Goal: Task Accomplishment & Management: Manage account settings

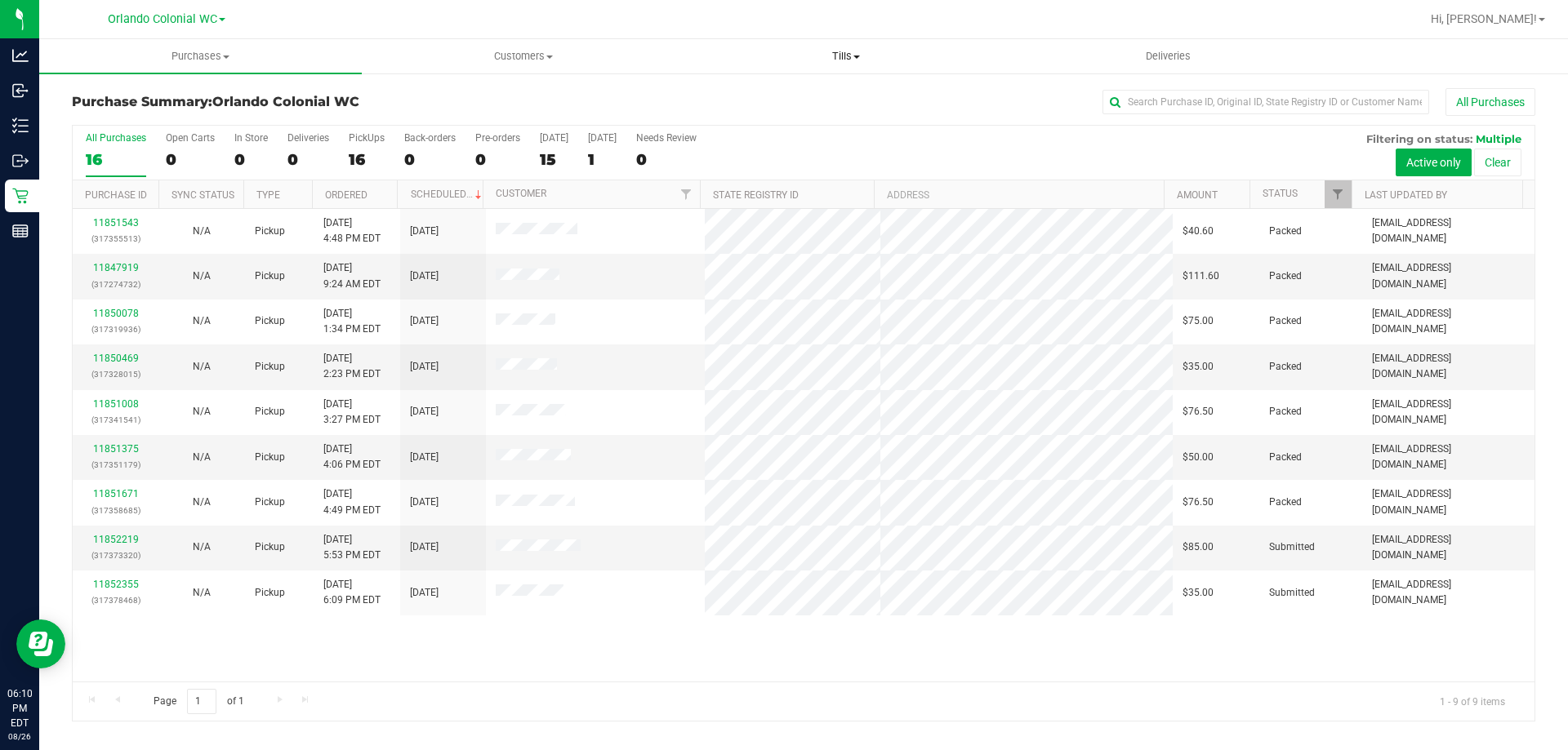
click at [845, 48] on uib-tab-heading "Tills Manage tills Reconcile e-payments" at bounding box center [845, 57] width 321 height 33
click at [782, 95] on span "Manage tills" at bounding box center [739, 98] width 110 height 14
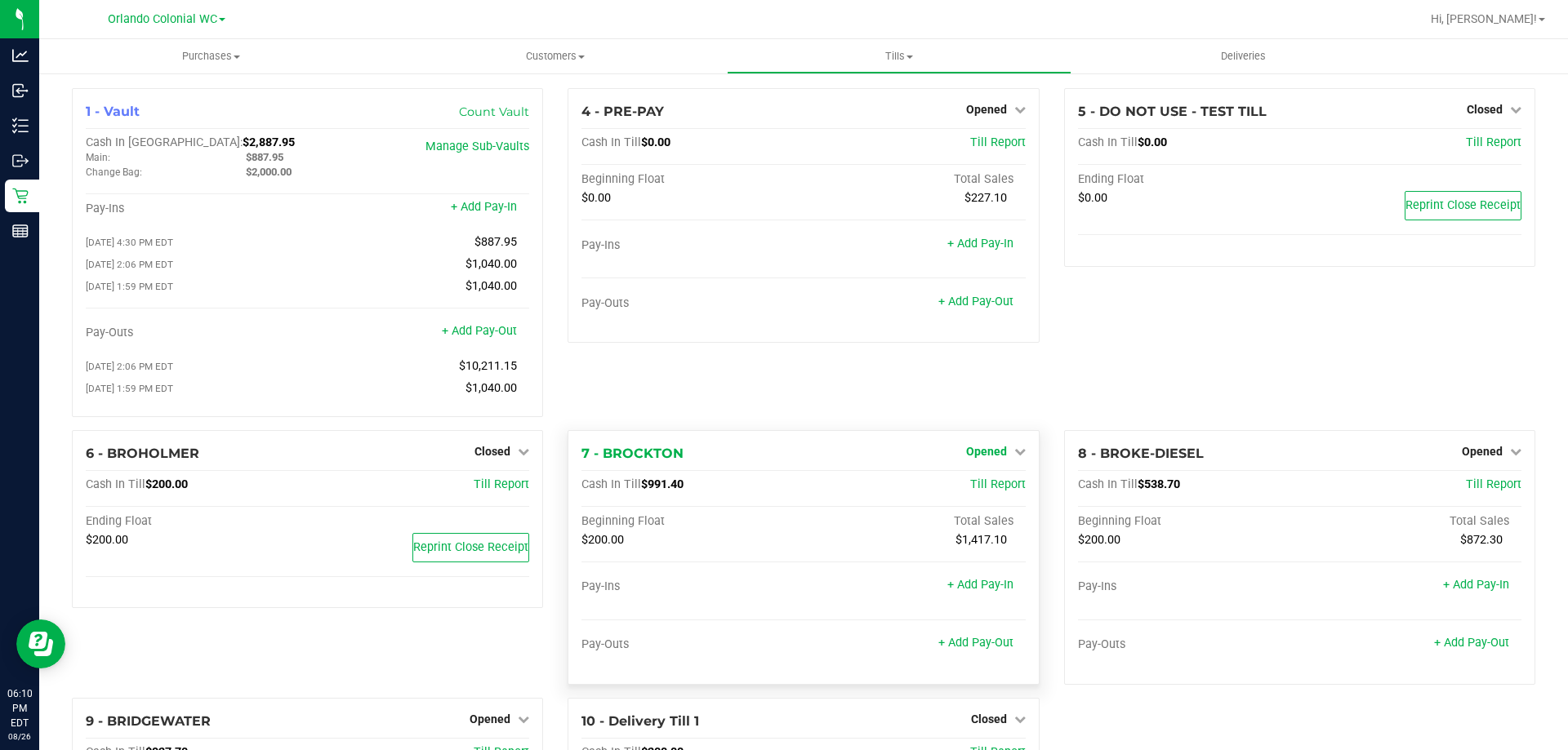
click at [979, 454] on span "Opened" at bounding box center [987, 451] width 41 height 13
click at [977, 491] on link "Close Till" at bounding box center [988, 485] width 45 height 13
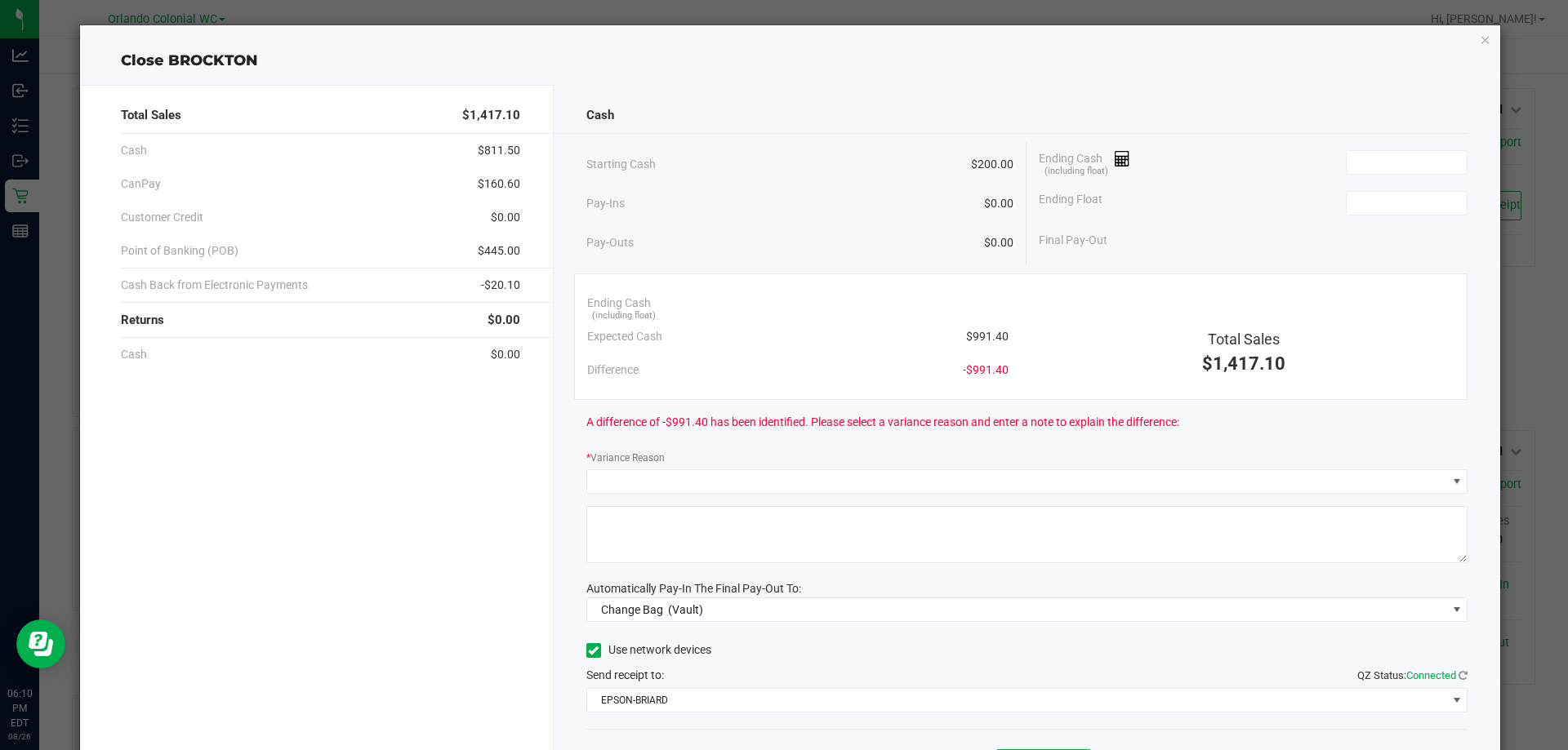
click at [984, 328] on span "$991.40" at bounding box center [987, 336] width 43 height 17
copy span "991.40"
click at [1365, 164] on input at bounding box center [1407, 162] width 120 height 23
paste input "991.4"
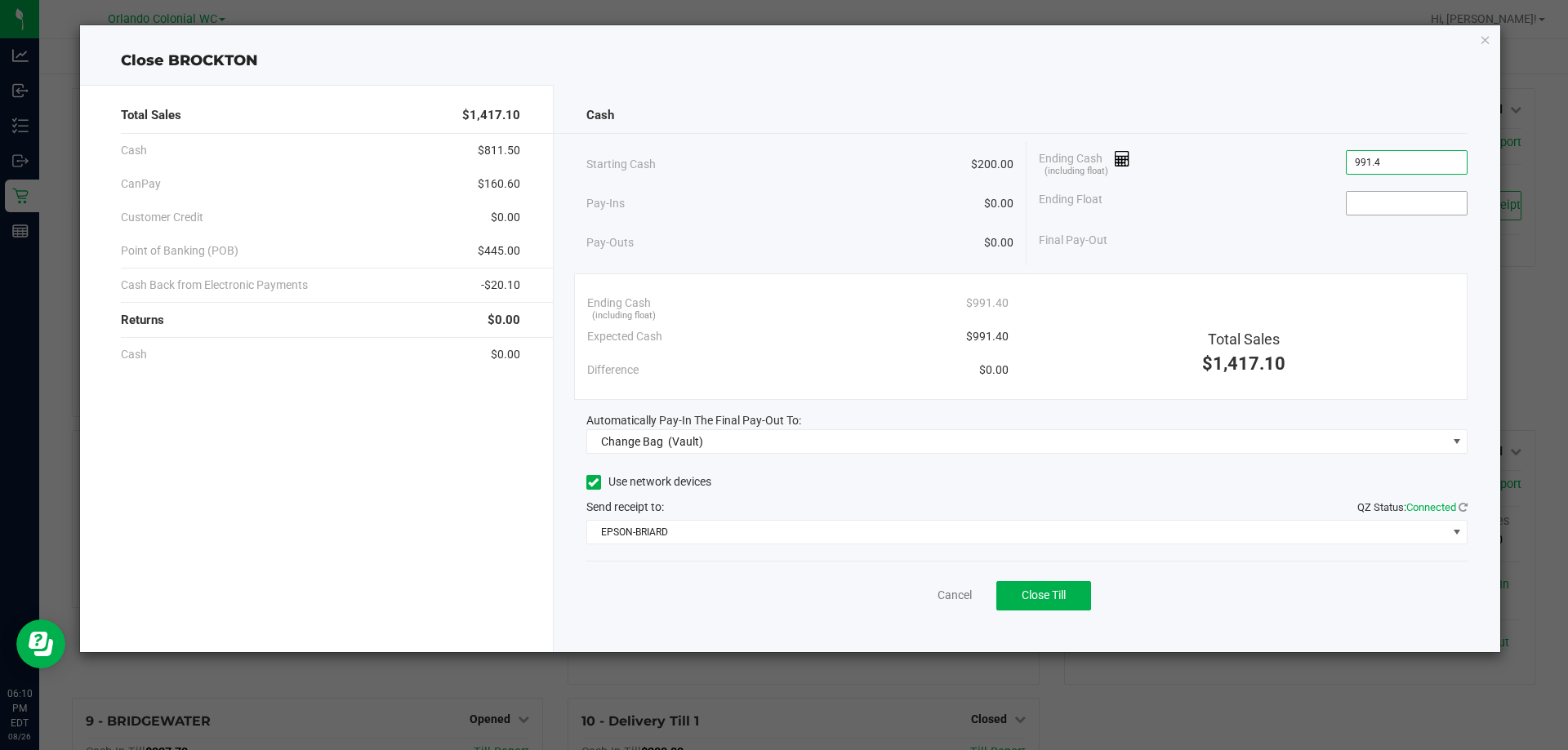
type input "$991.40"
click at [1365, 204] on input at bounding box center [1407, 203] width 120 height 23
type input "$200.00"
drag, startPoint x: 1312, startPoint y: 125, endPoint x: 1275, endPoint y: 110, distance: 39.9
click at [1310, 124] on div "Cash" at bounding box center [1028, 115] width 882 height 35
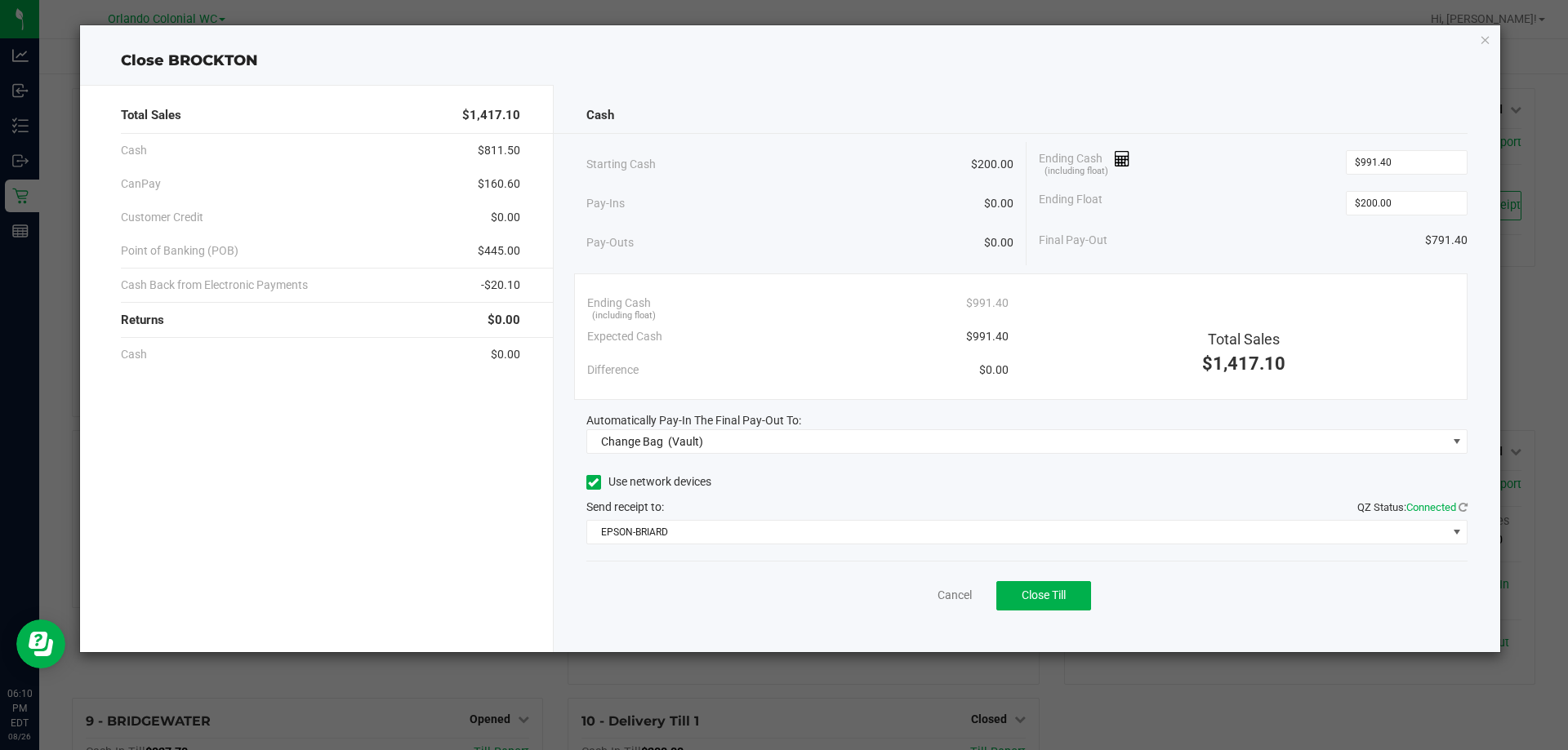
click at [1064, 66] on div "Close BROCKTON" at bounding box center [790, 61] width 1422 height 22
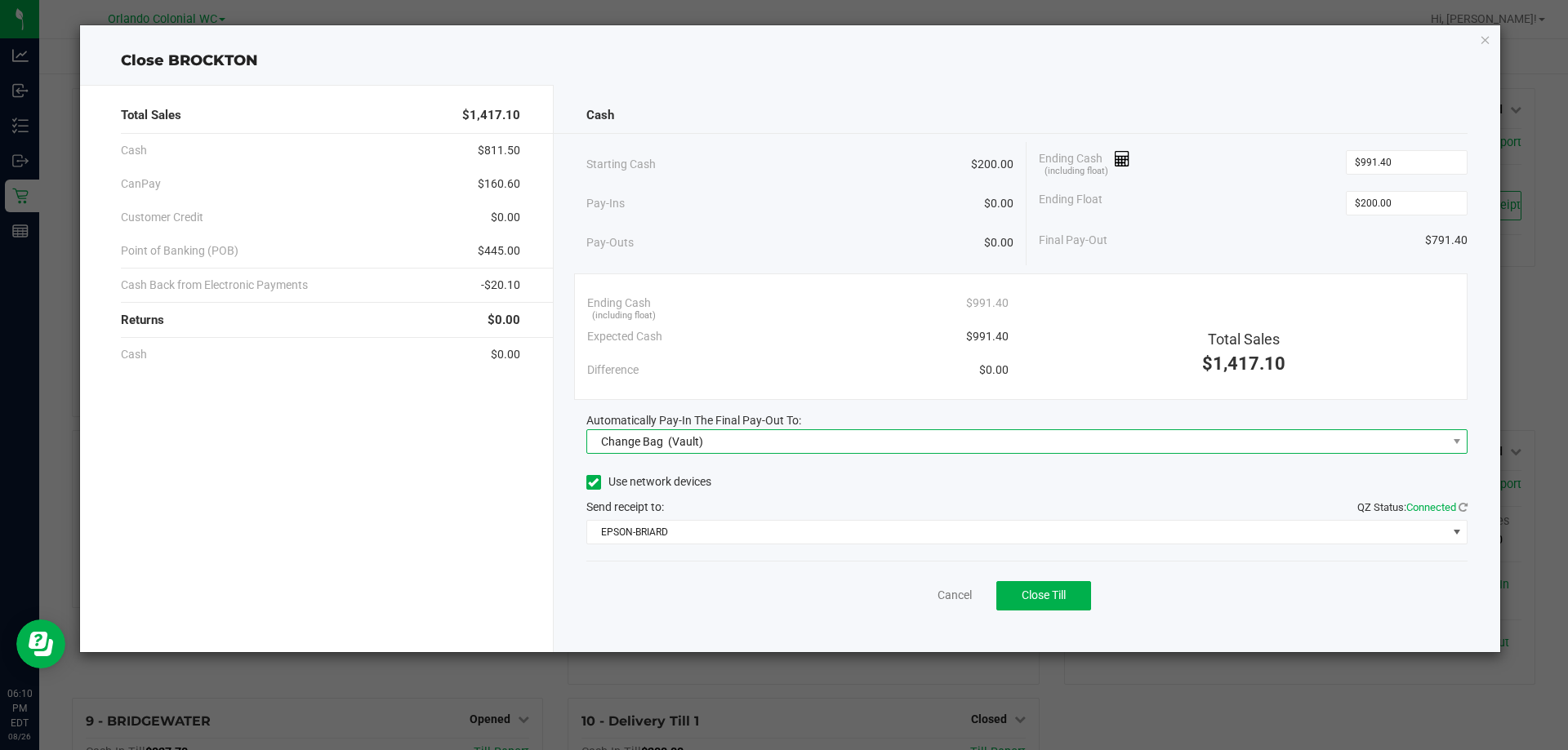
click at [735, 440] on span "Change Bag (Vault)" at bounding box center [1017, 442] width 860 height 23
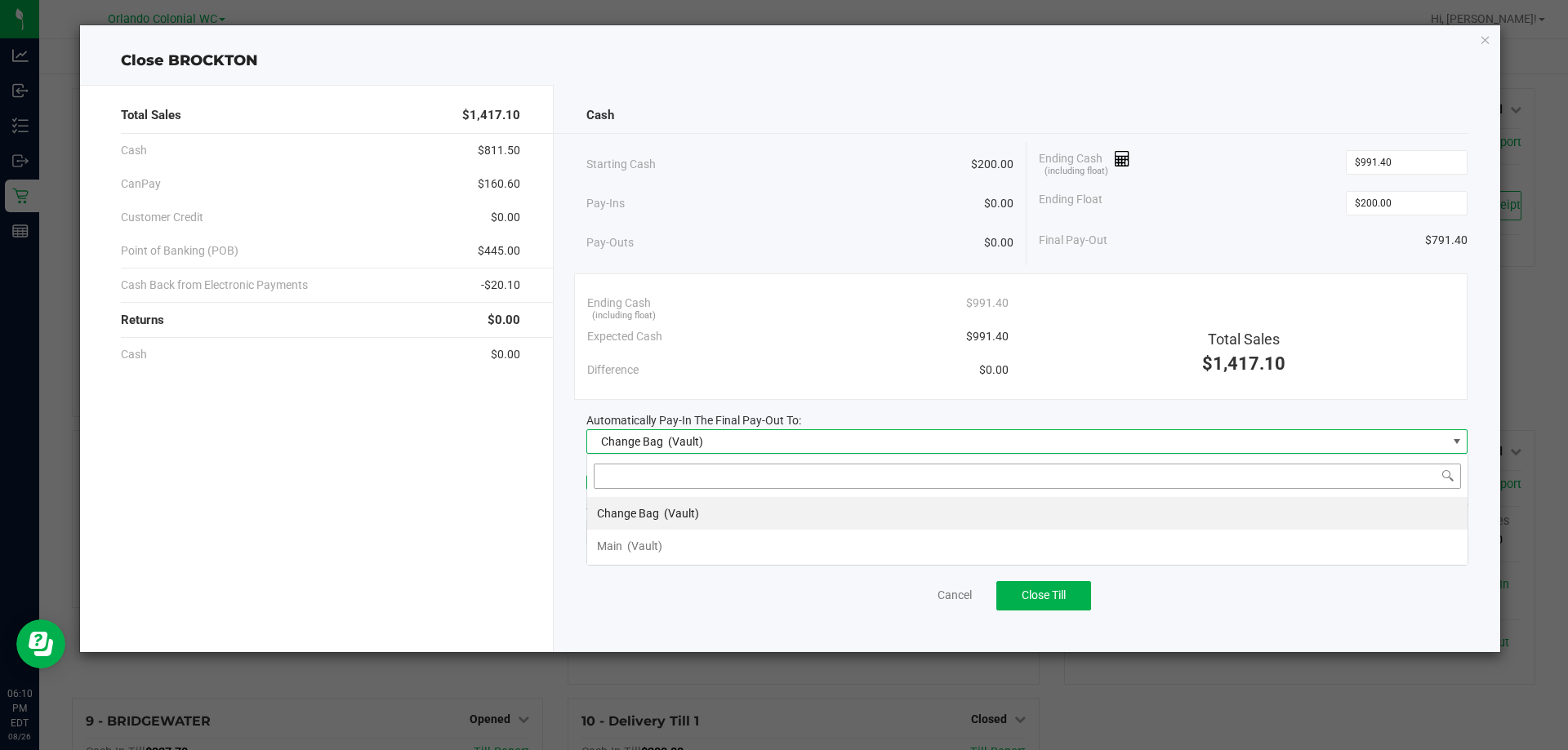
scroll to position [25, 881]
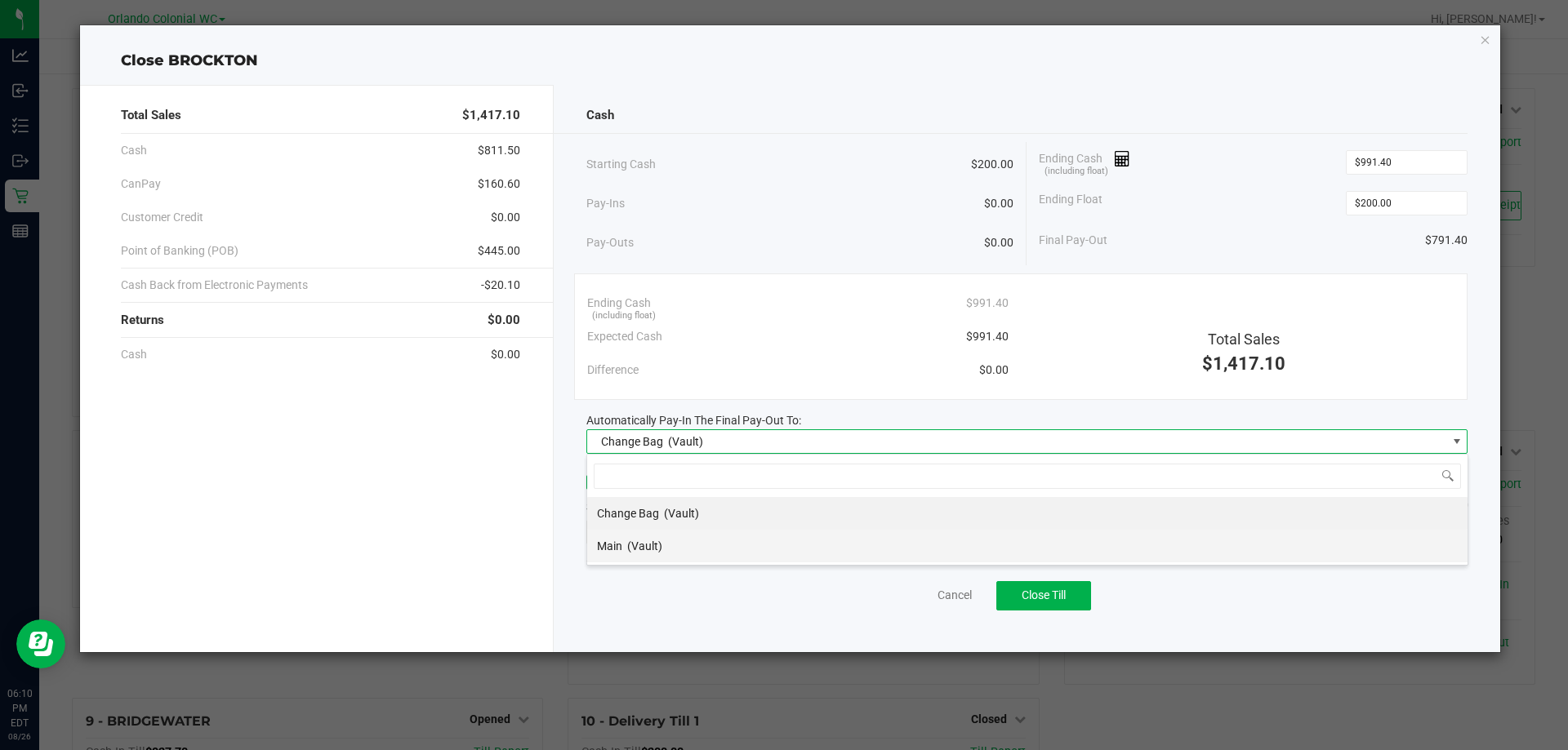
click at [652, 553] on span "(Vault)" at bounding box center [644, 545] width 35 height 13
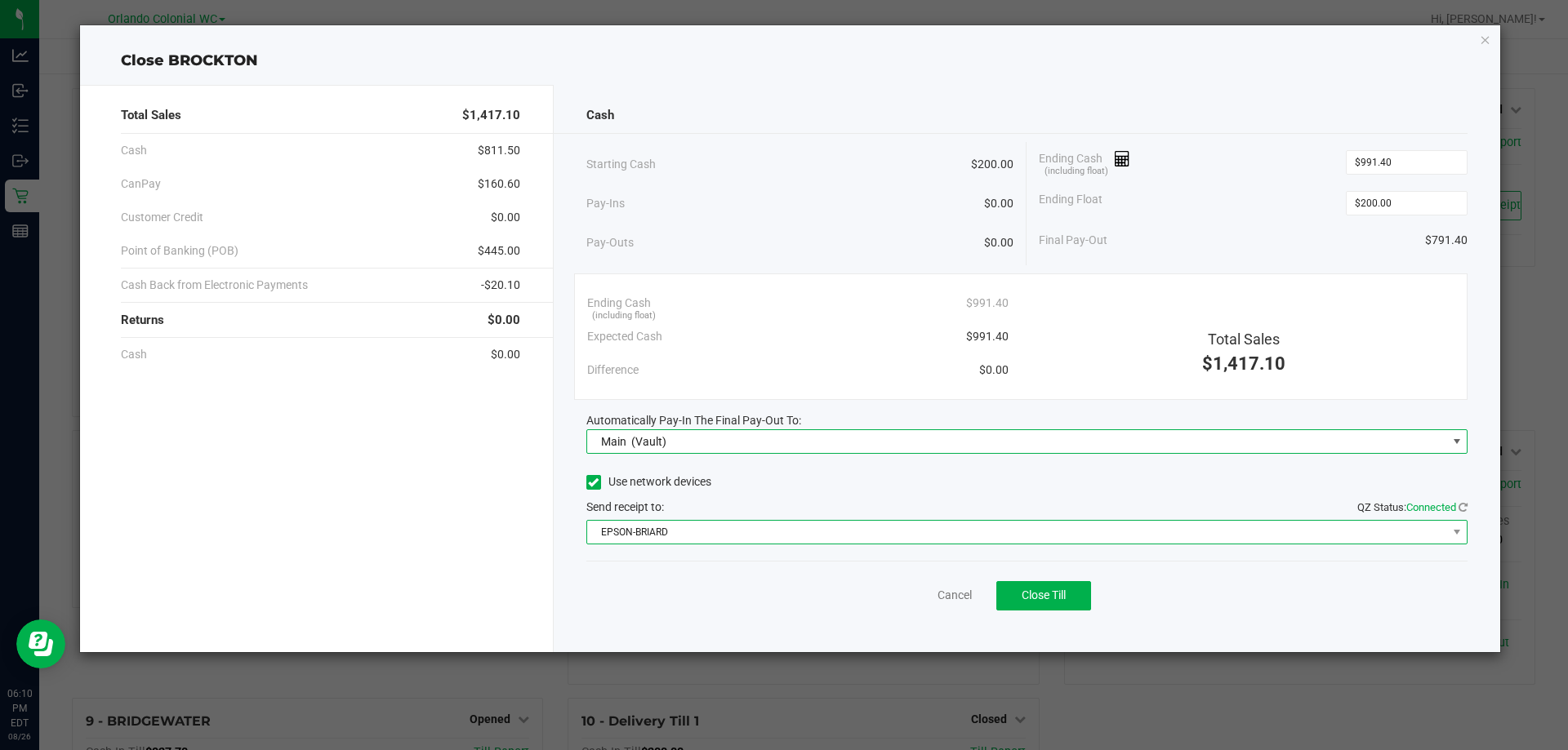
click at [701, 538] on span "EPSON-BRIARD" at bounding box center [1017, 532] width 860 height 23
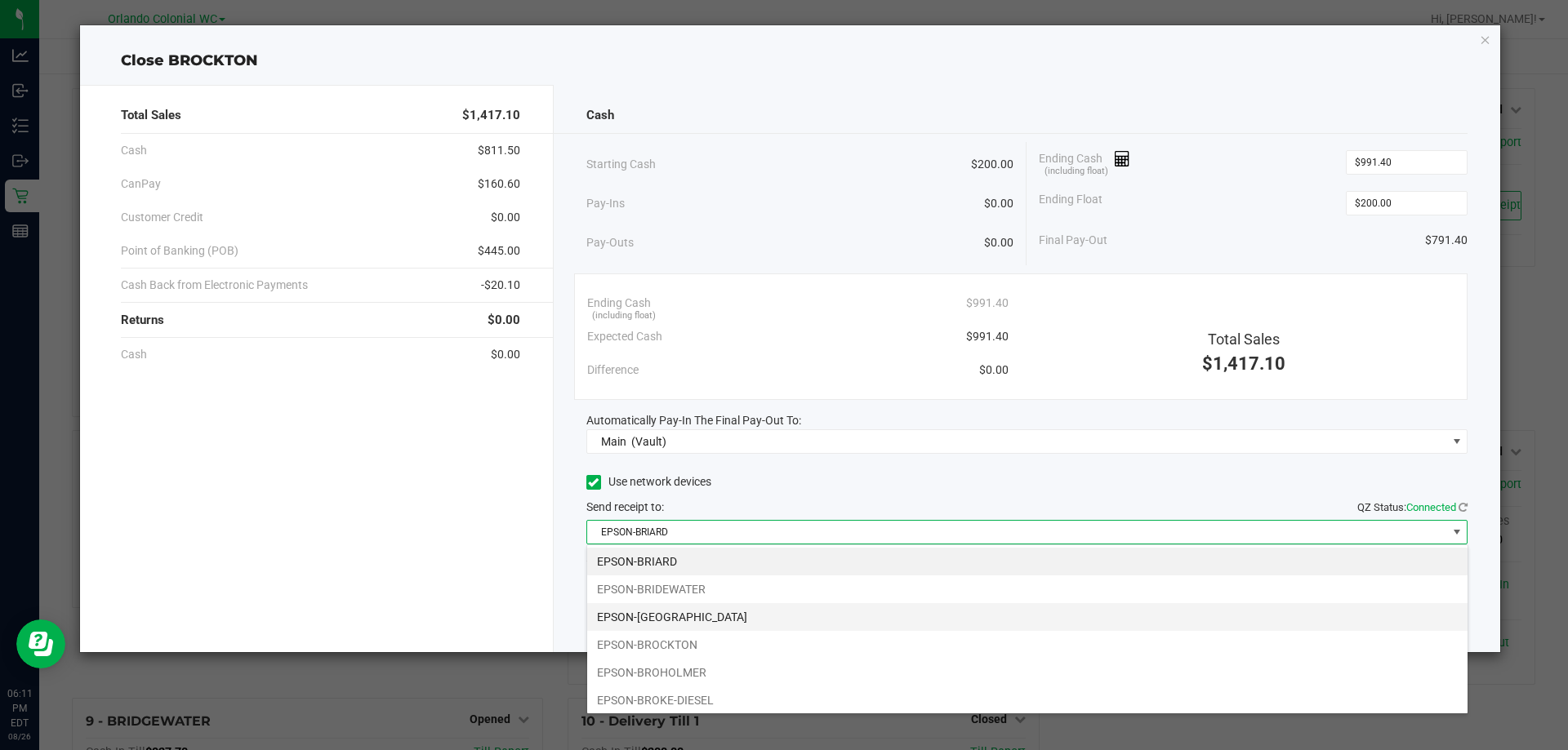
click at [700, 612] on li "EPSON-[GEOGRAPHIC_DATA]" at bounding box center [1028, 617] width 880 height 27
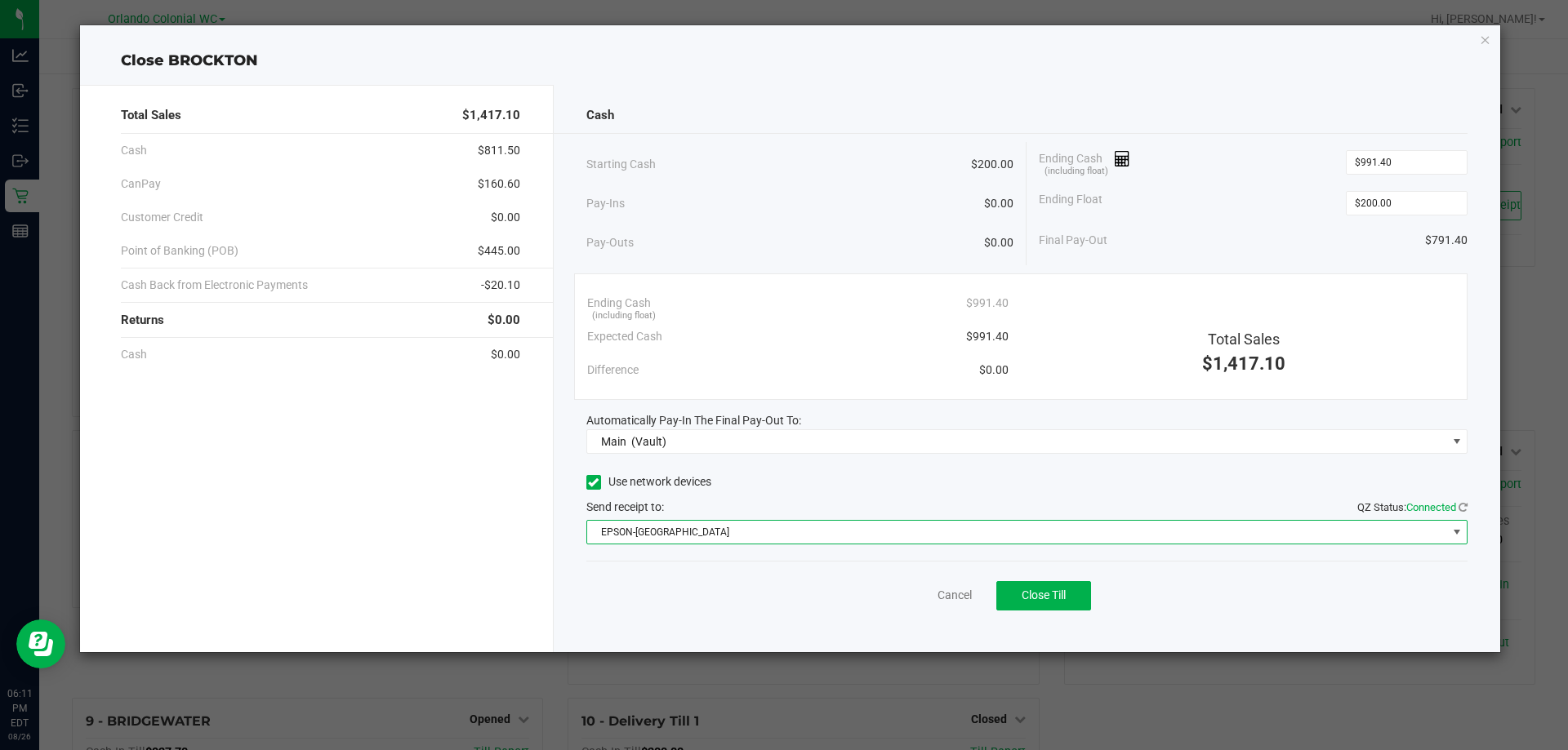
drag, startPoint x: 528, startPoint y: 561, endPoint x: 641, endPoint y: 563, distance: 113.0
click at [536, 563] on div "Total Sales $1,417.10 Cash $811.50 CanPay $160.60 Customer Credit $0.00 Point o…" at bounding box center [316, 368] width 474 height 568
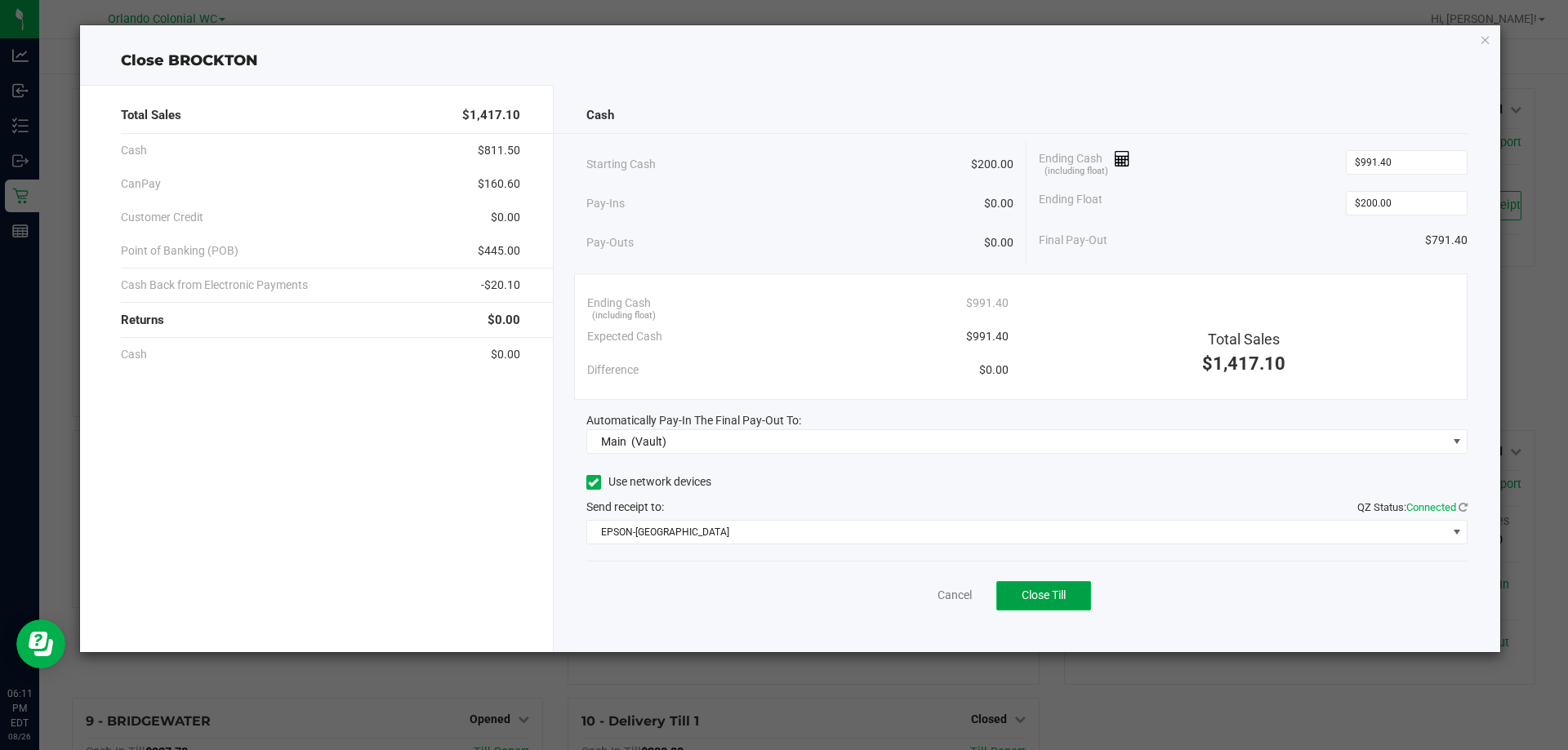
click at [1046, 592] on span "Close Till" at bounding box center [1044, 595] width 45 height 13
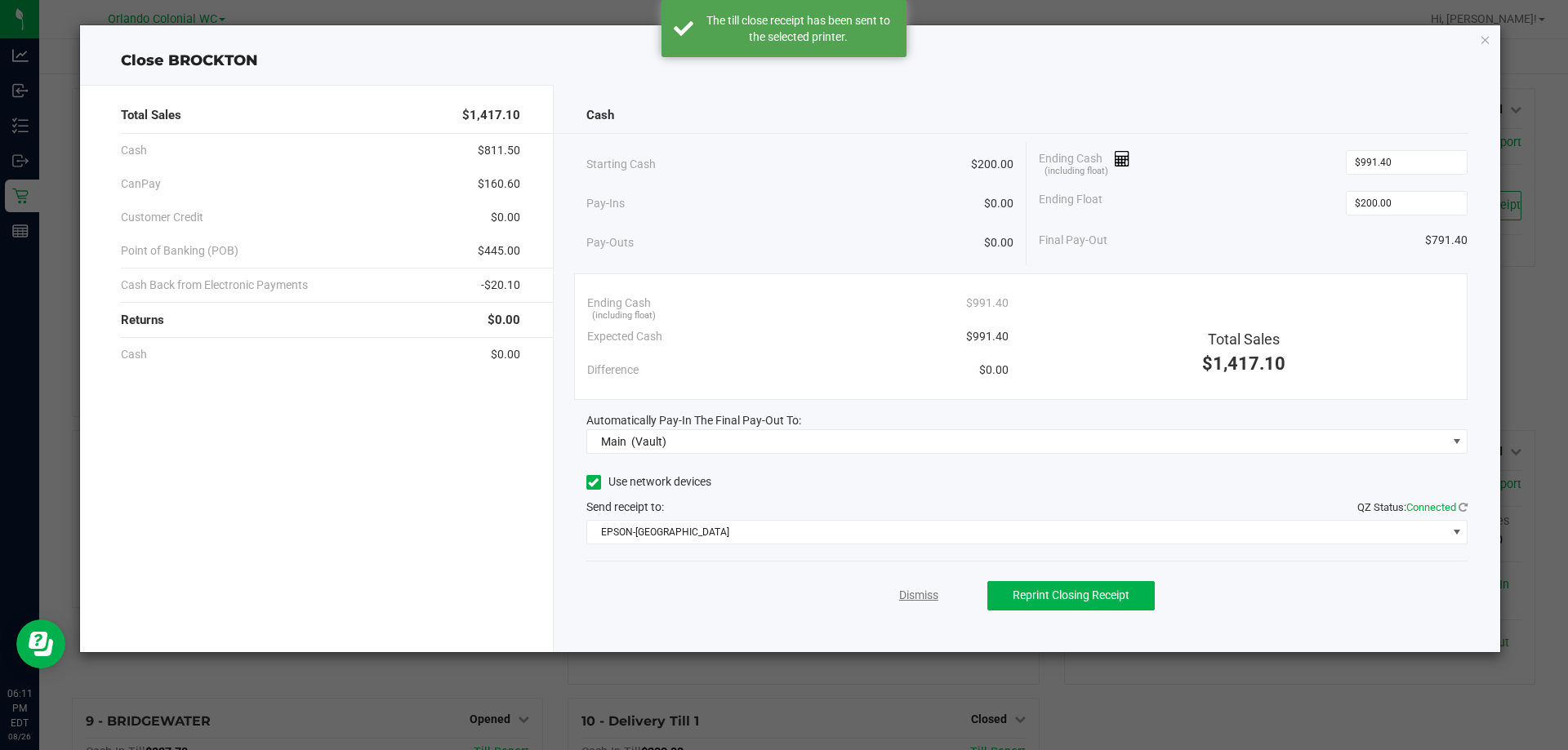
click at [924, 596] on link "Dismiss" at bounding box center [919, 596] width 39 height 17
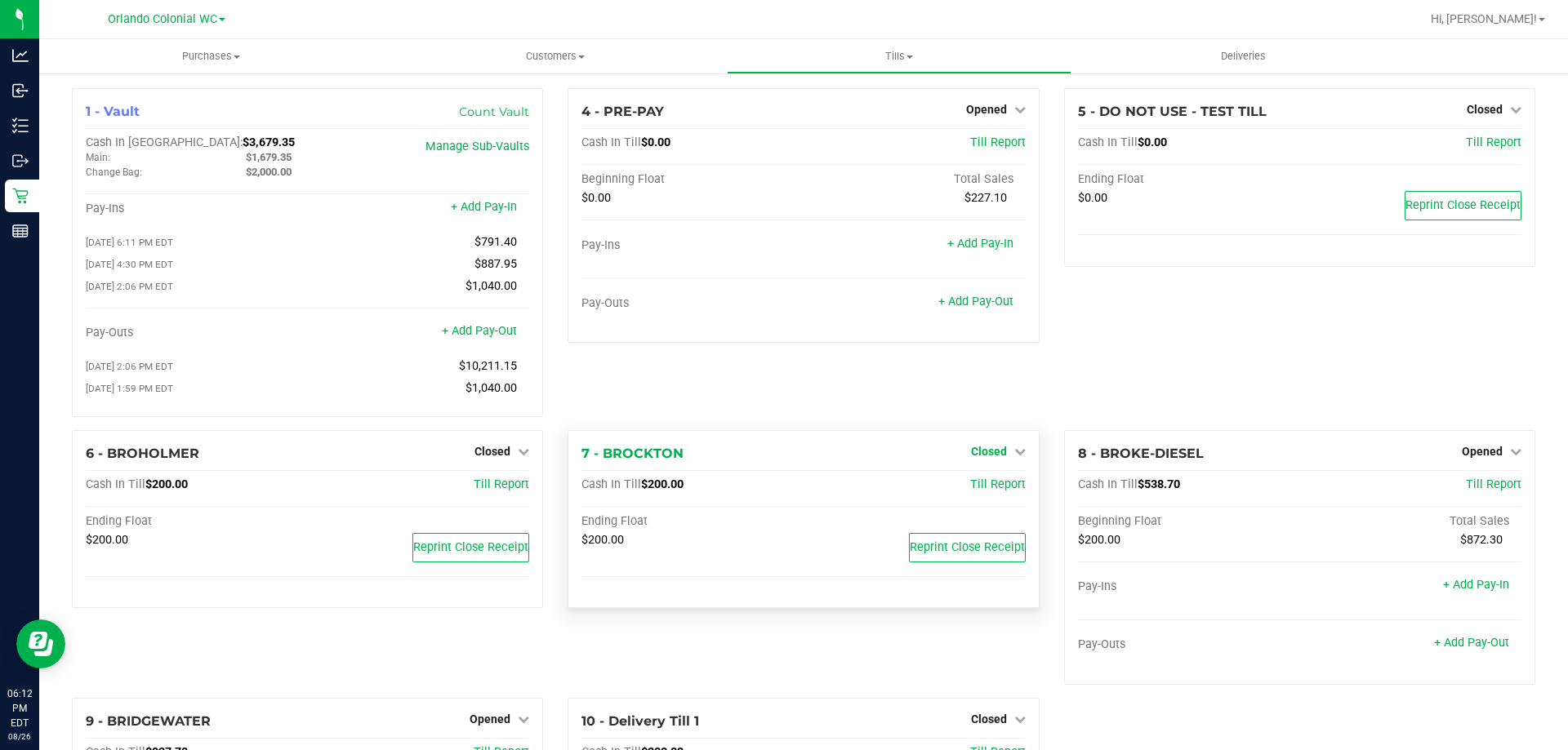
click at [980, 455] on span "Closed" at bounding box center [989, 451] width 36 height 13
click at [969, 491] on link "Open Till" at bounding box center [988, 485] width 44 height 13
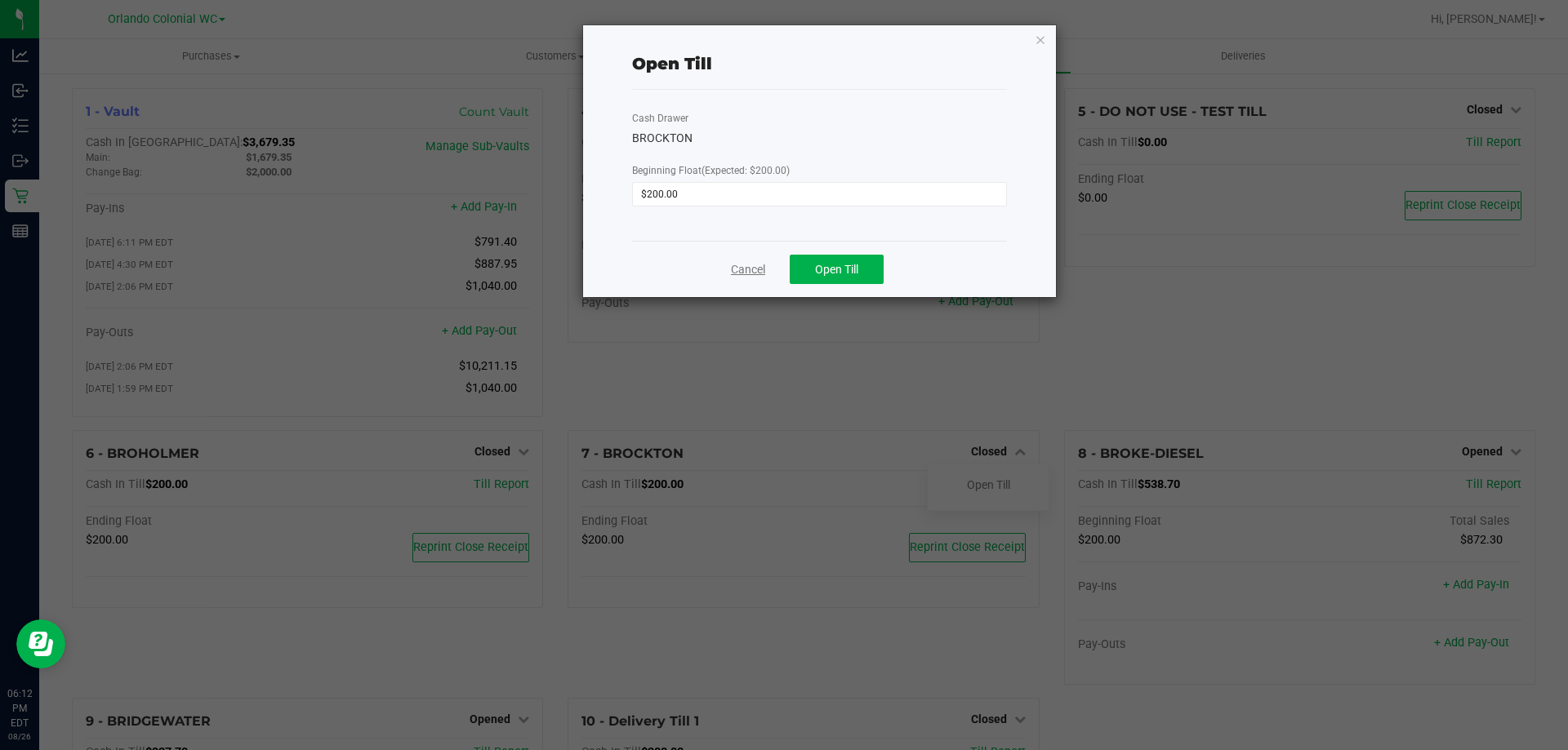
click at [743, 271] on link "Cancel" at bounding box center [748, 270] width 34 height 17
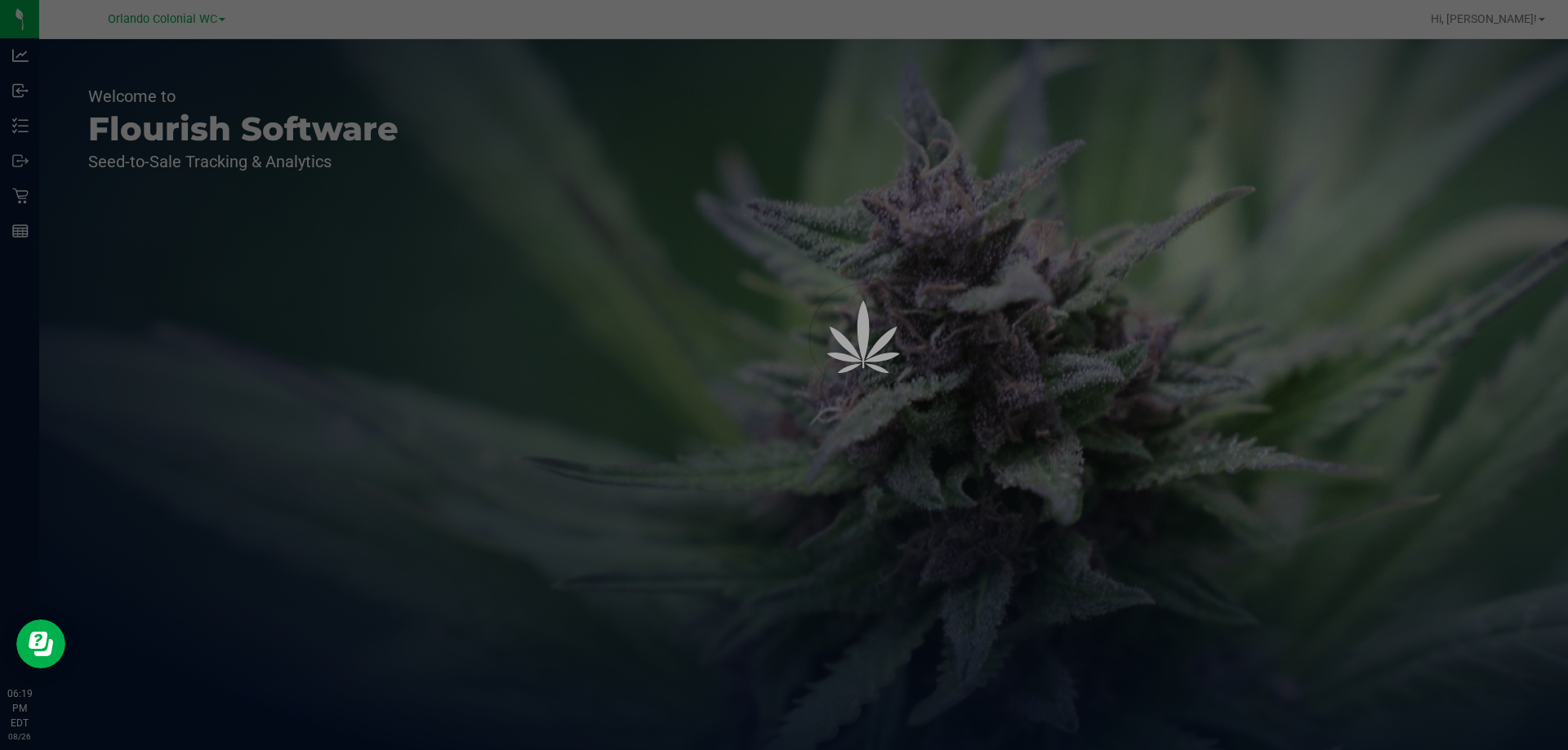
click at [0, 0] on p "Inventory" at bounding box center [0, 0] width 0 height 0
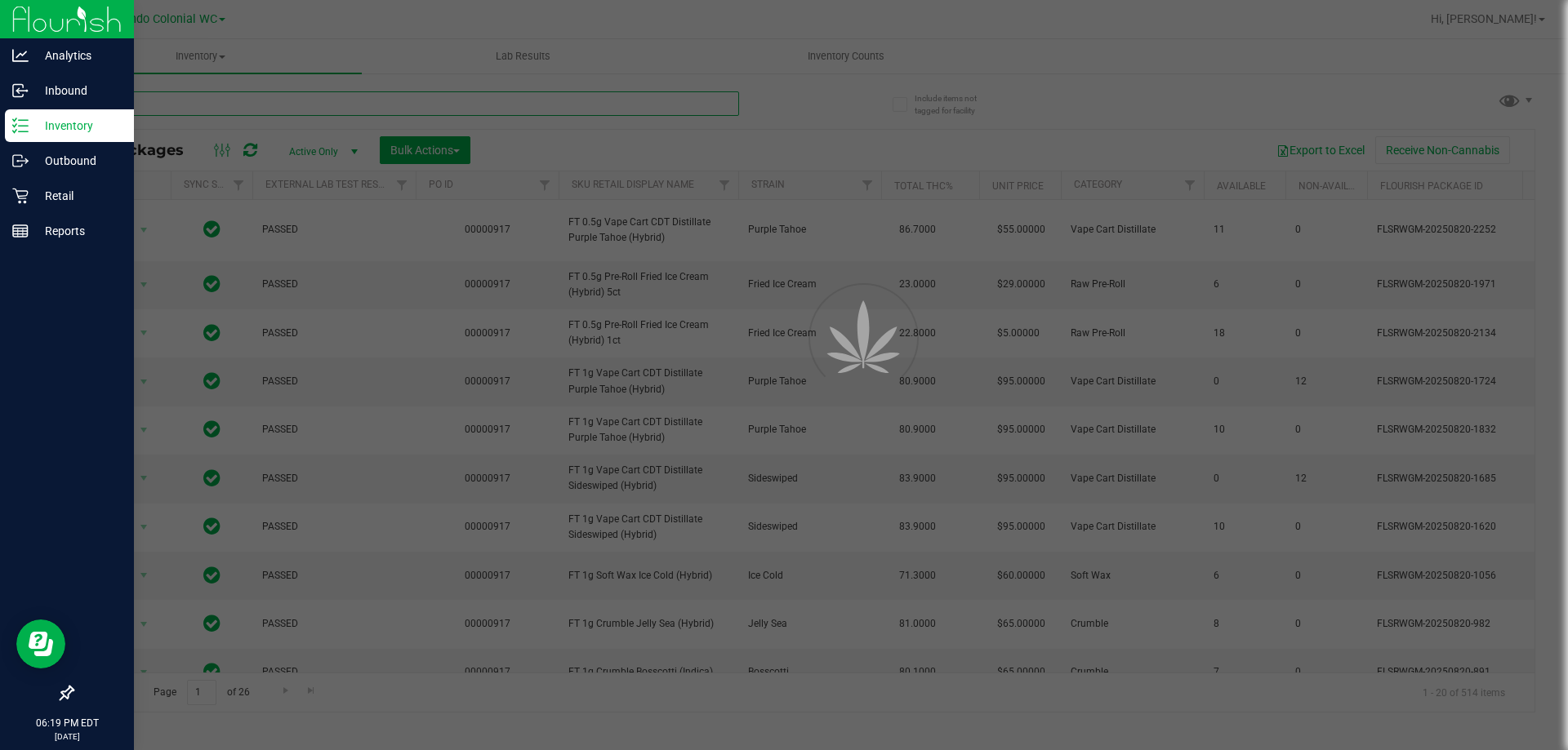
click at [298, 108] on input "text" at bounding box center [405, 104] width 667 height 25
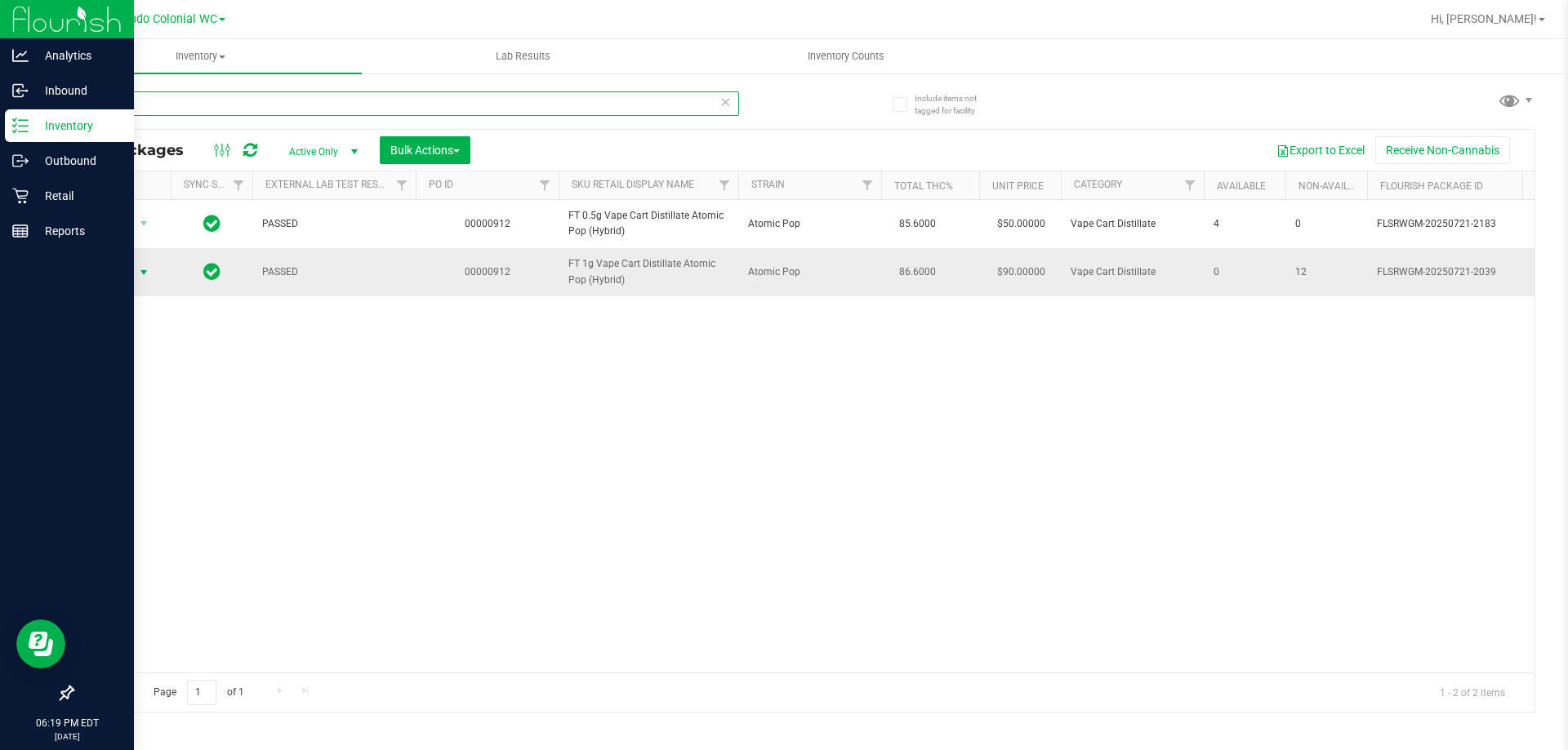
type input "atm"
click at [141, 273] on span "select" at bounding box center [143, 272] width 13 height 13
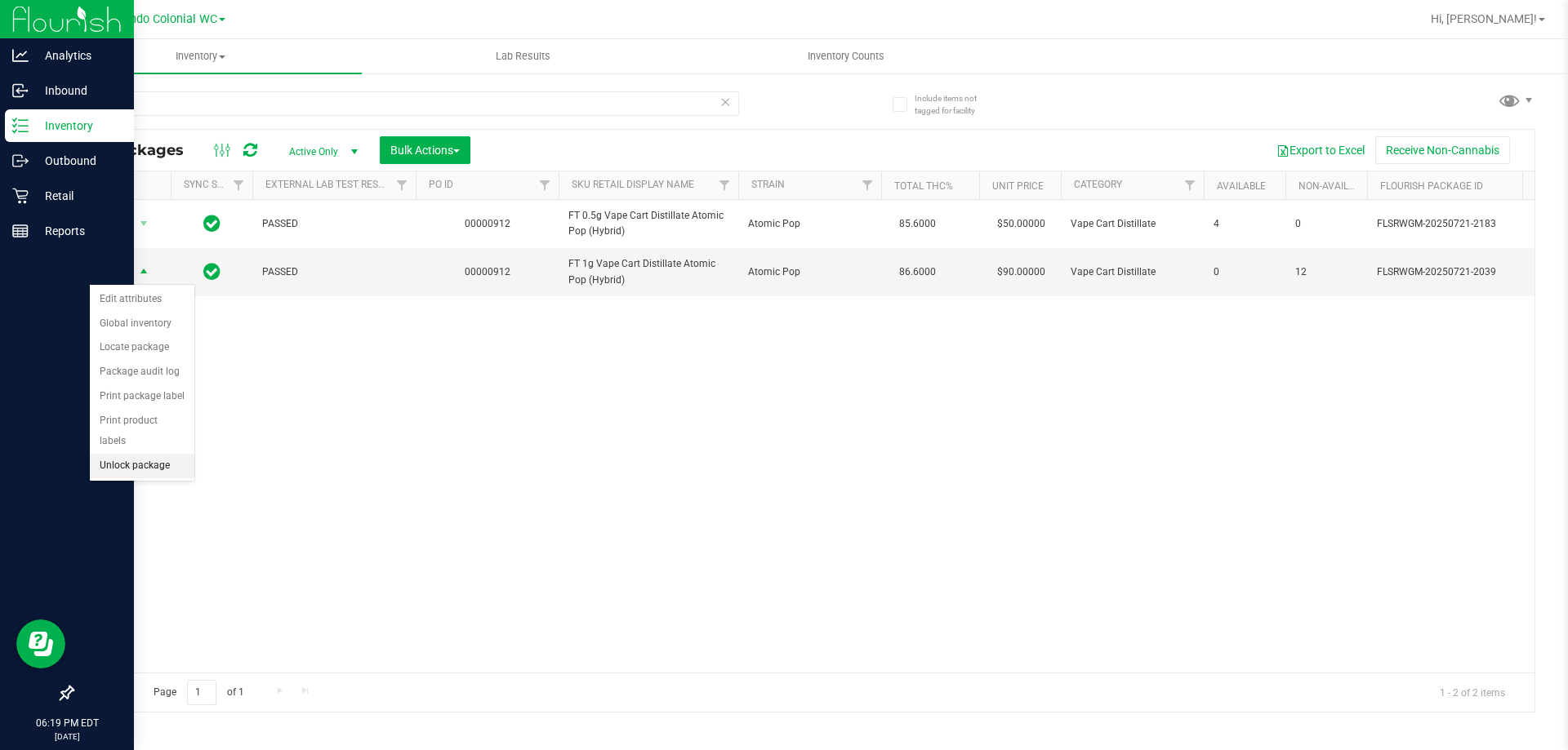
click at [149, 454] on li "Unlock package" at bounding box center [142, 466] width 104 height 25
